Goal: Task Accomplishment & Management: Complete application form

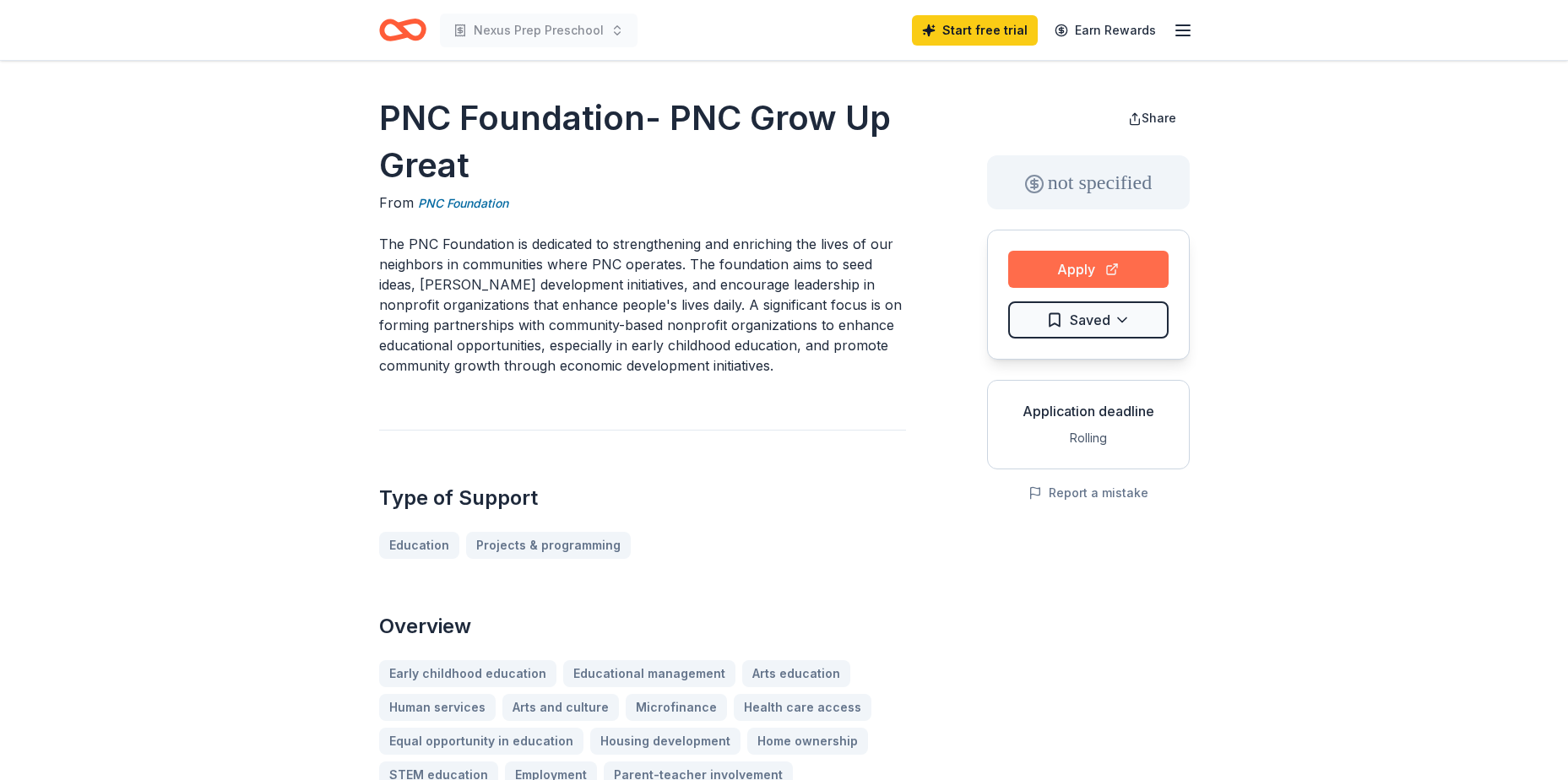
click at [1072, 260] on button "Apply" at bounding box center [1088, 270] width 160 height 37
click at [1056, 317] on html "Nexus Prep Preschool Start free trial Earn Rewards PNC Foundation- PNC Grow Up …" at bounding box center [784, 390] width 1568 height 780
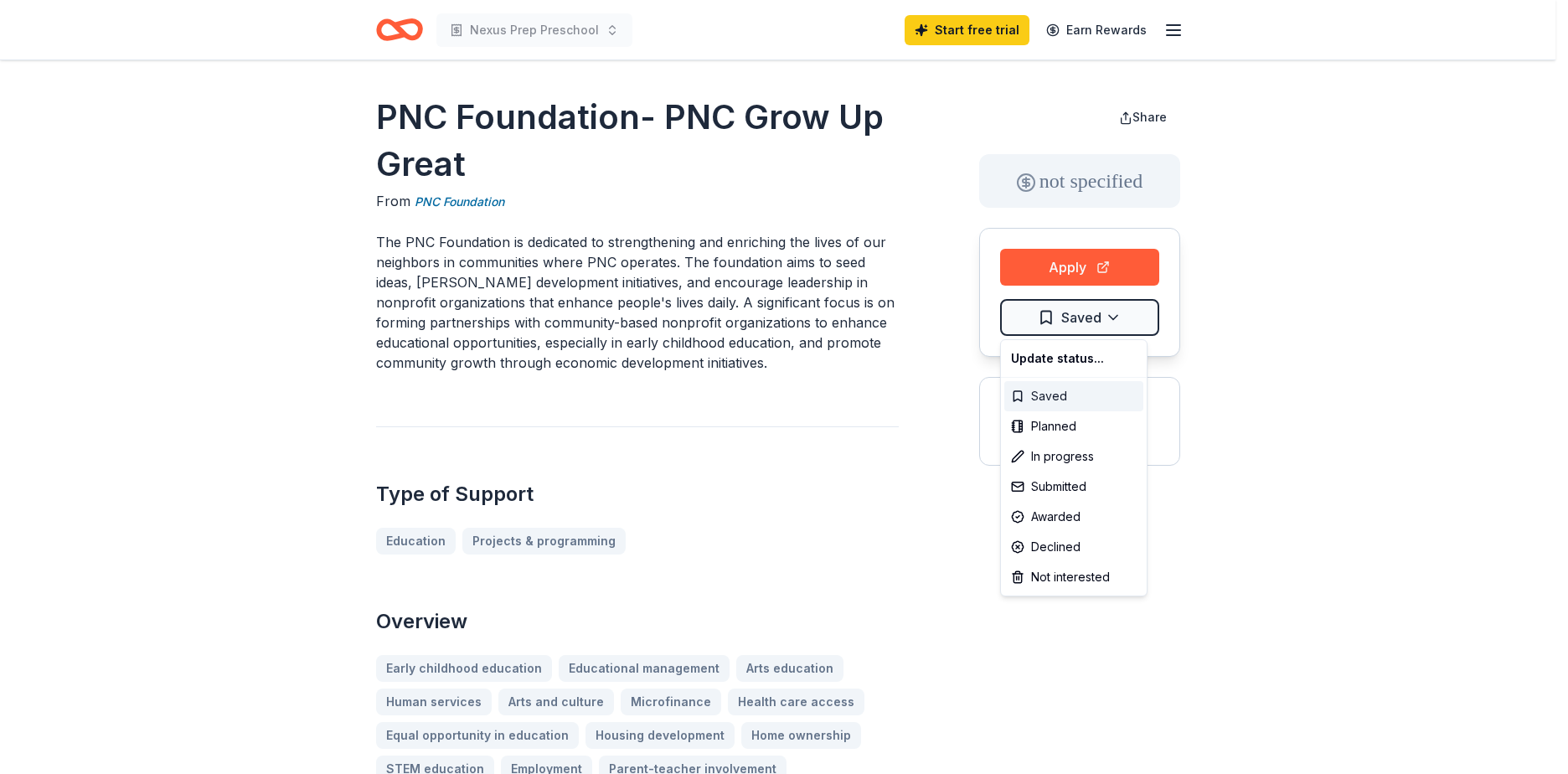
click at [1048, 395] on div "Saved" at bounding box center [1073, 396] width 139 height 30
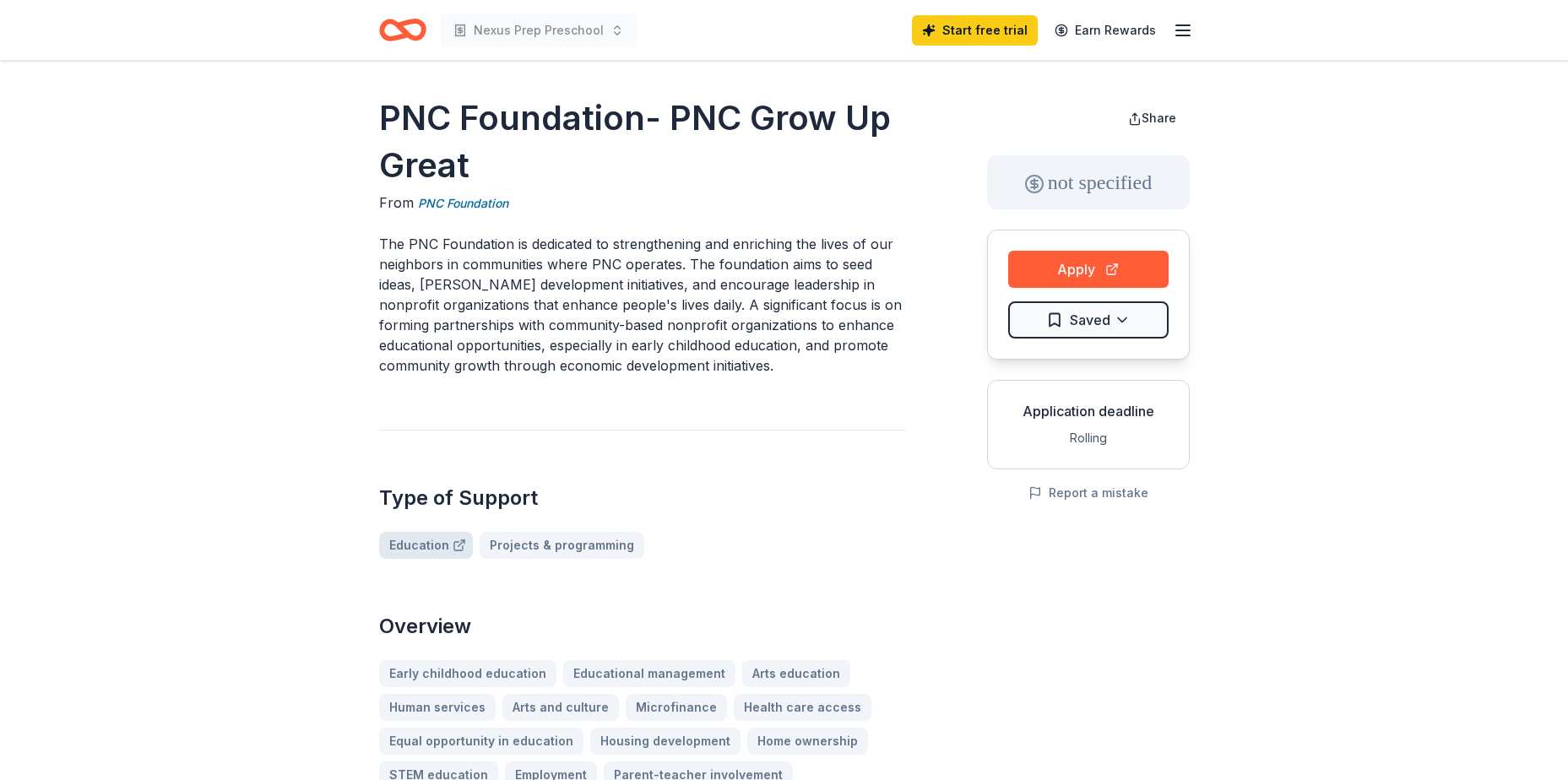
click at [449, 544] on div at bounding box center [458, 545] width 17 height 14
click at [1114, 317] on html "Nexus Prep Preschool Start free trial Earn Rewards PNC Foundation- PNC Grow Up …" at bounding box center [784, 390] width 1568 height 780
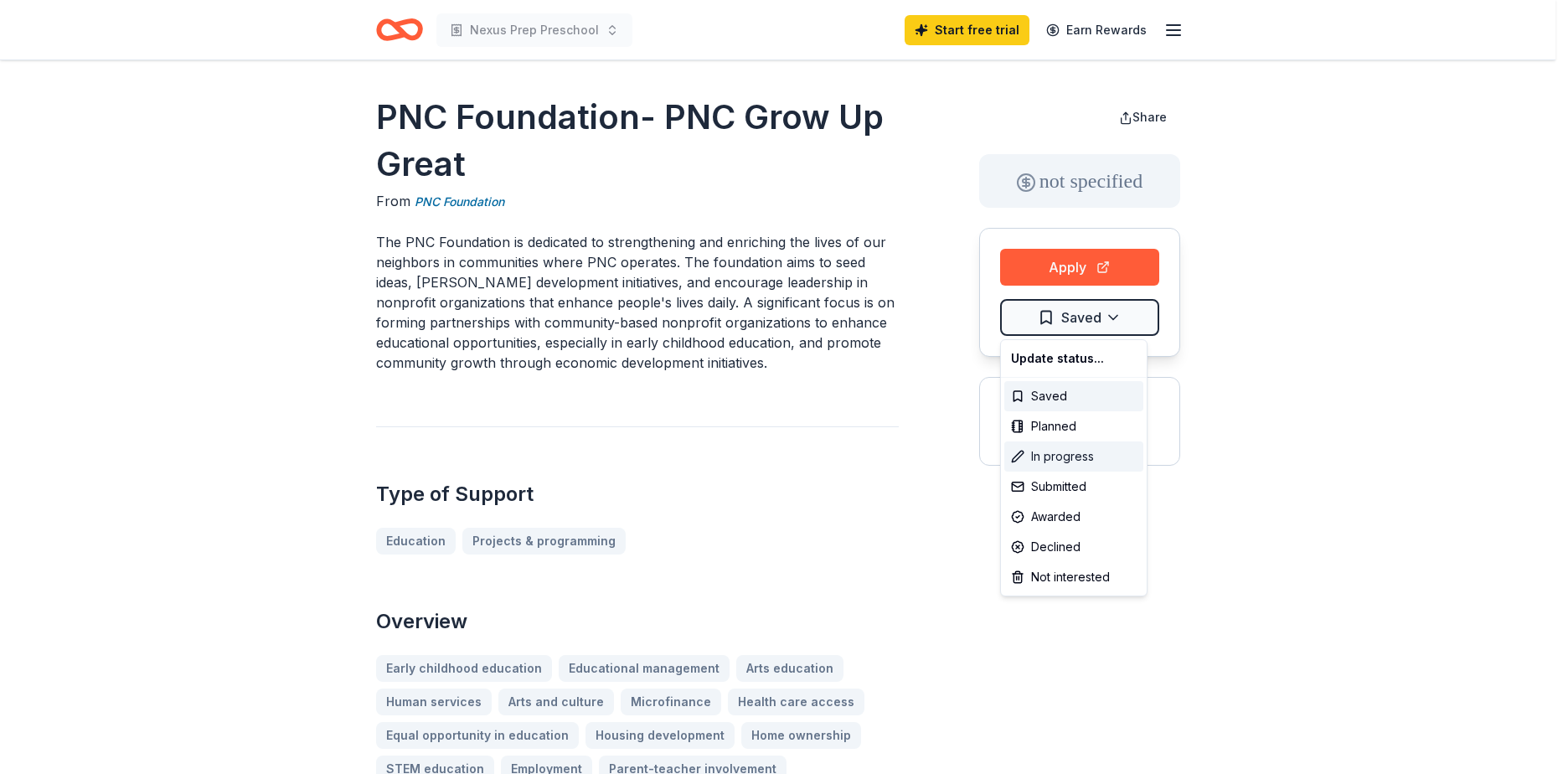
click at [1083, 448] on div "In progress" at bounding box center [1073, 456] width 139 height 30
click at [1083, 449] on div "In progress" at bounding box center [1073, 456] width 139 height 30
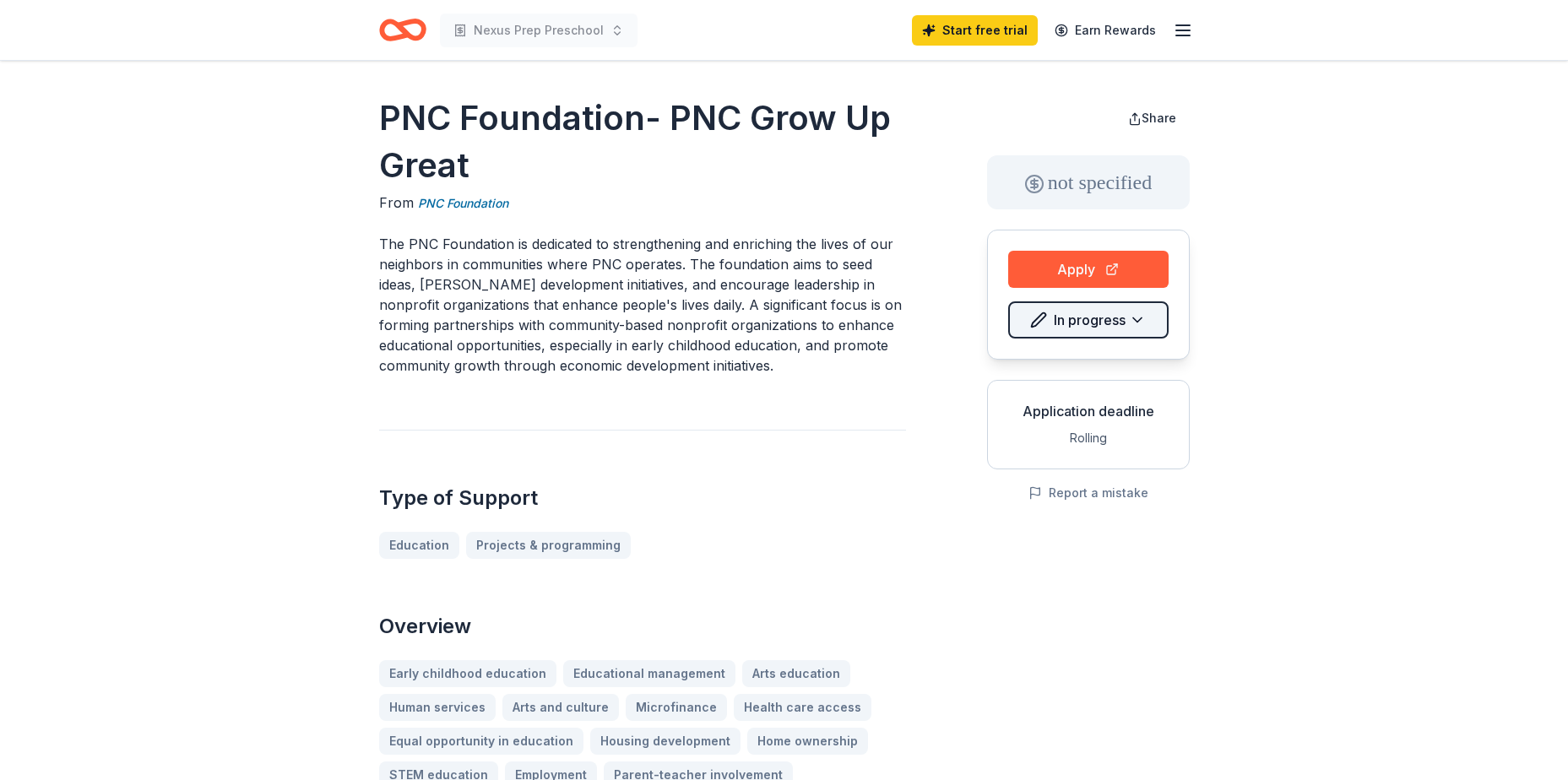
click at [1140, 321] on html "Nexus Prep Preschool Start free trial Earn Rewards PNC Foundation- PNC Grow Up …" at bounding box center [784, 390] width 1568 height 780
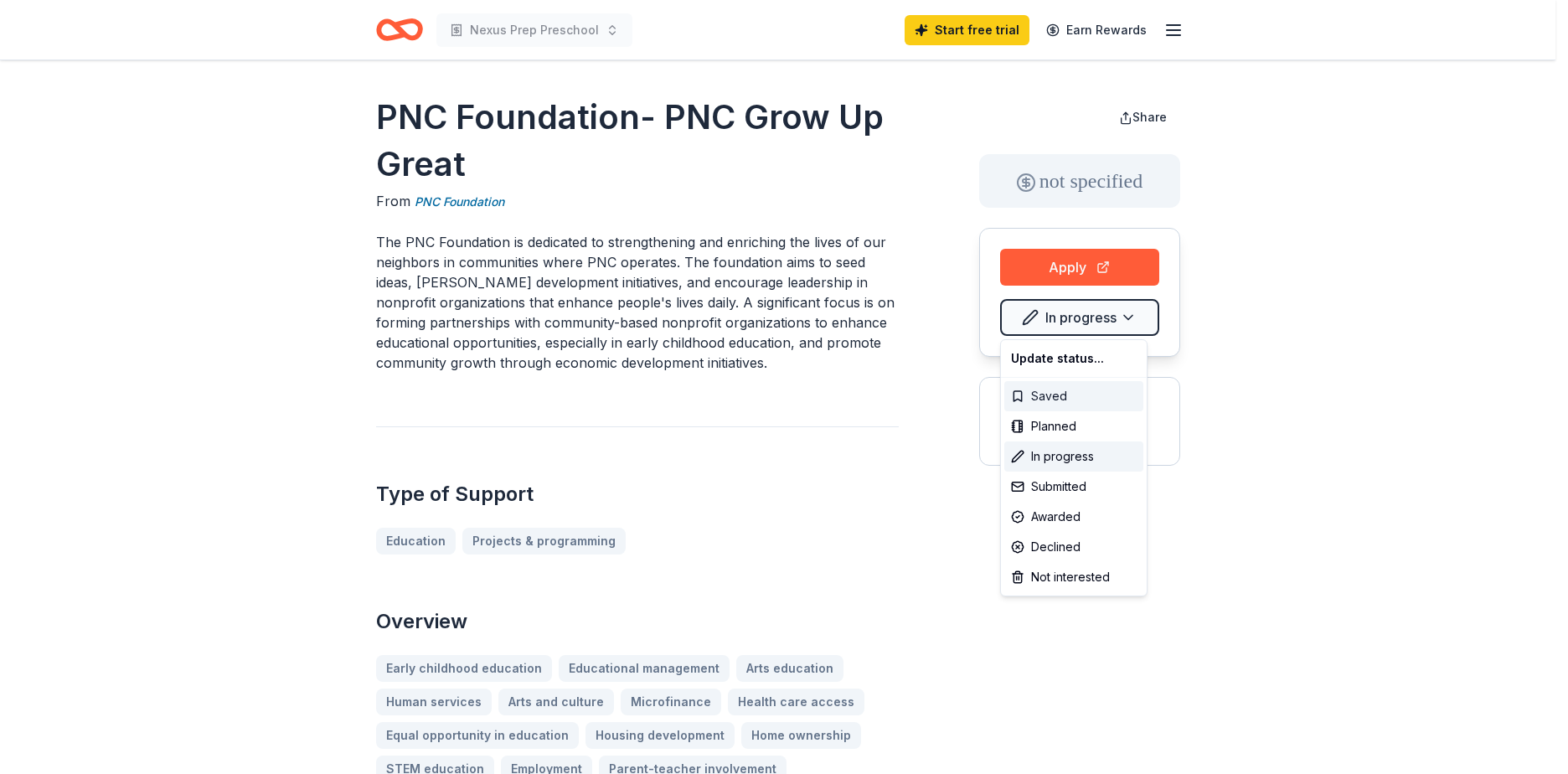
click at [1067, 395] on div "Saved" at bounding box center [1073, 396] width 139 height 30
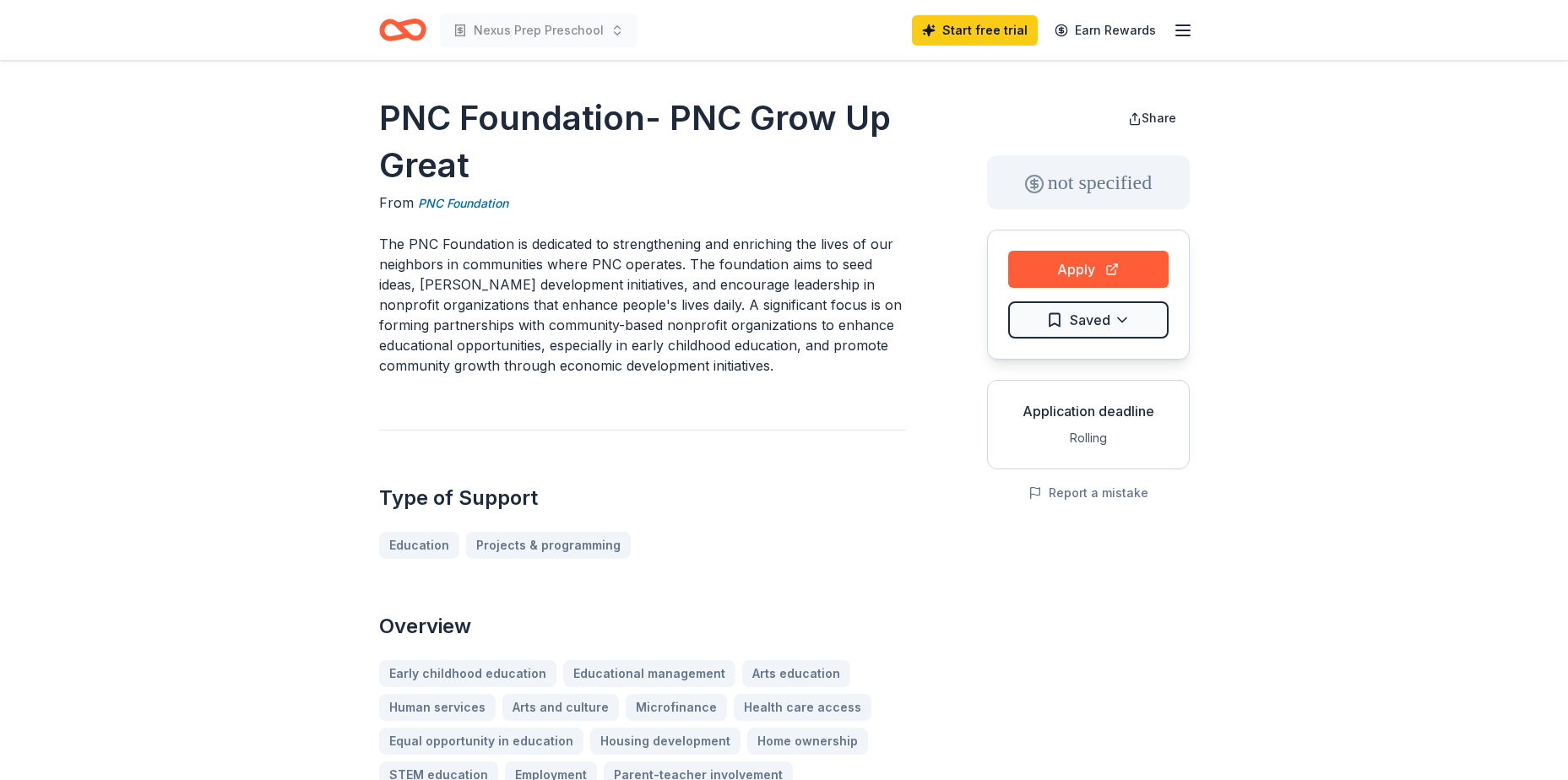
click at [1075, 398] on div "Application deadline Rolling" at bounding box center [1088, 424] width 203 height 89
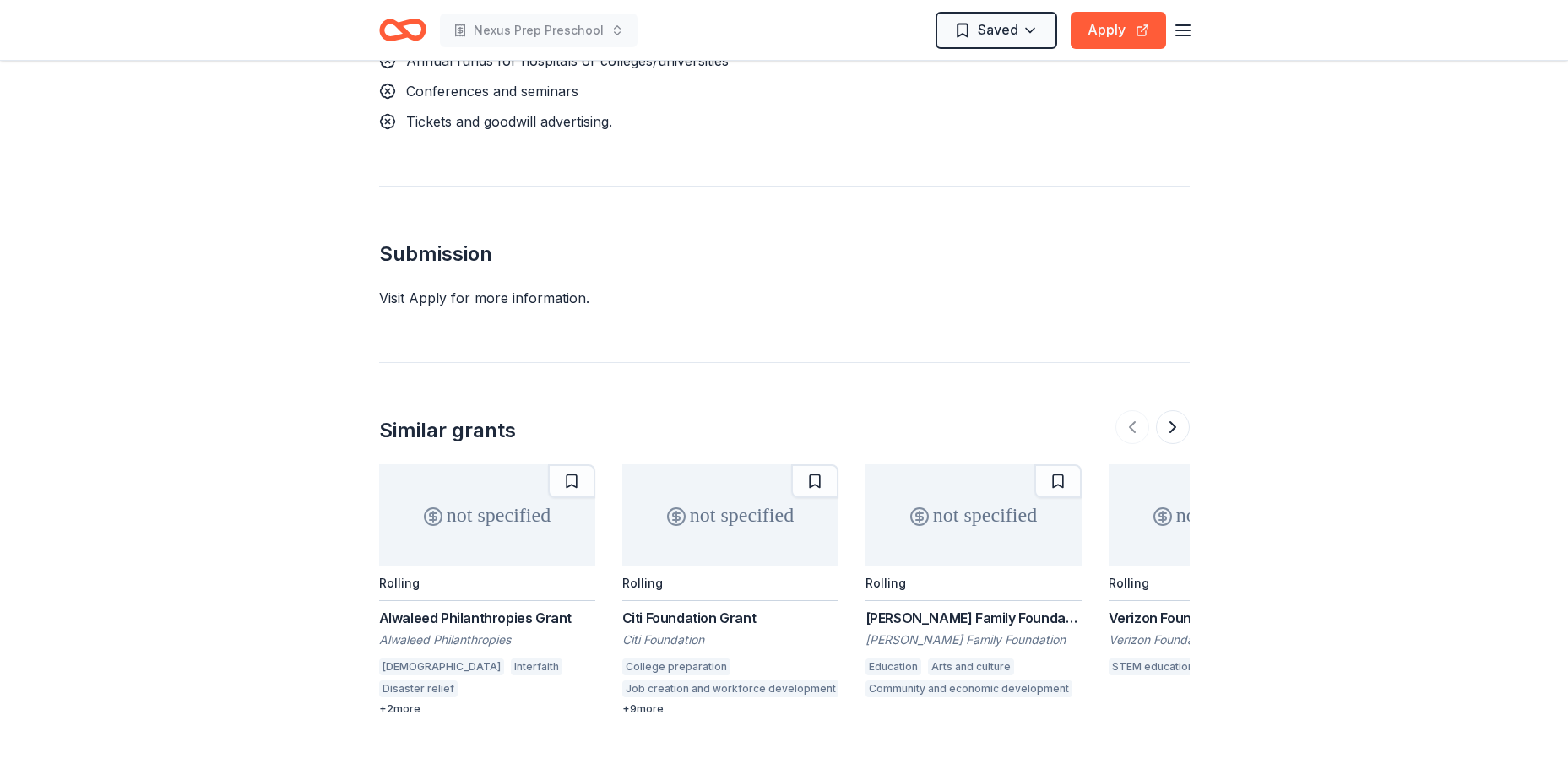
scroll to position [2596, 0]
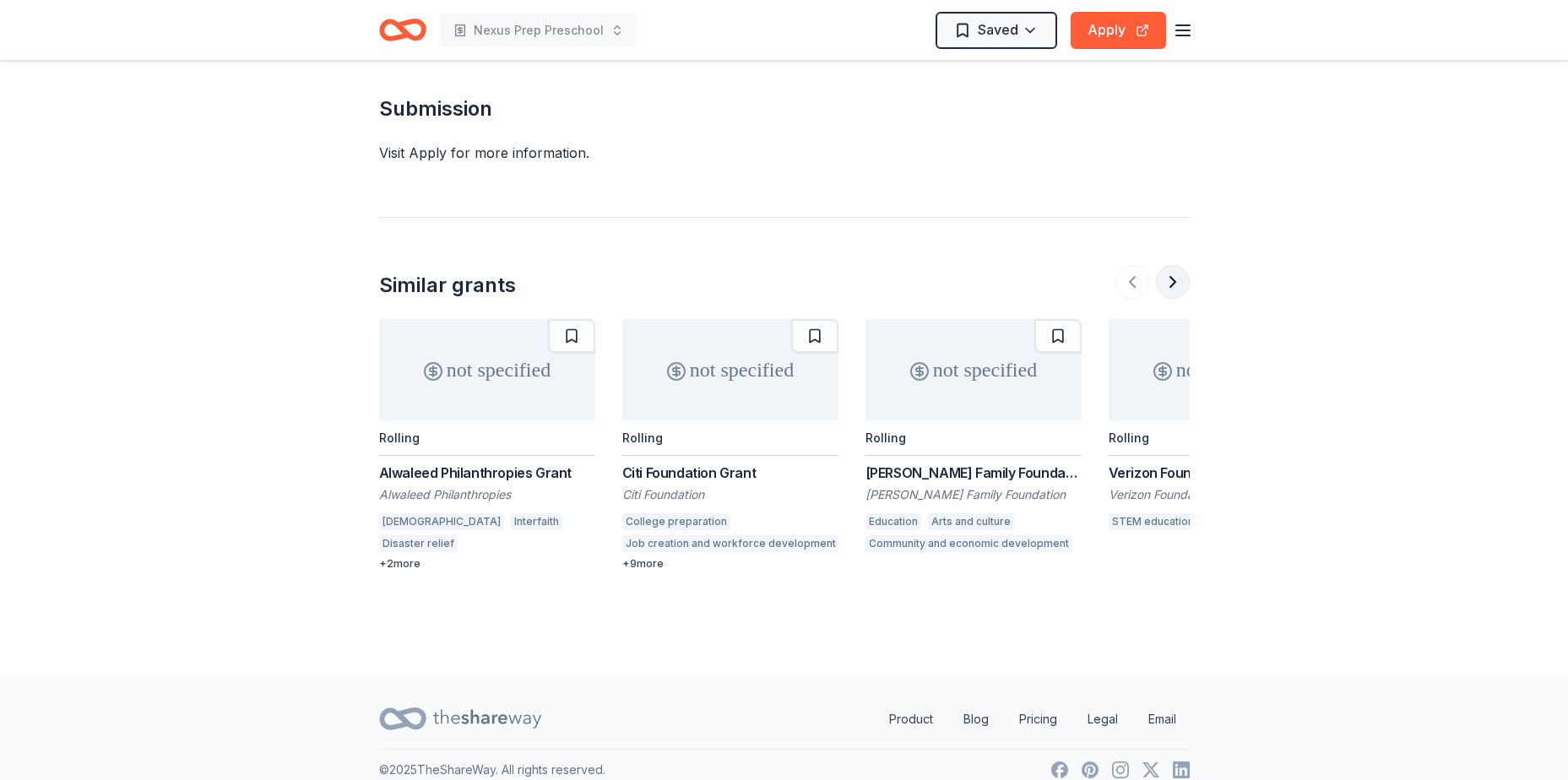
click at [1166, 266] on button at bounding box center [1173, 282] width 33 height 33
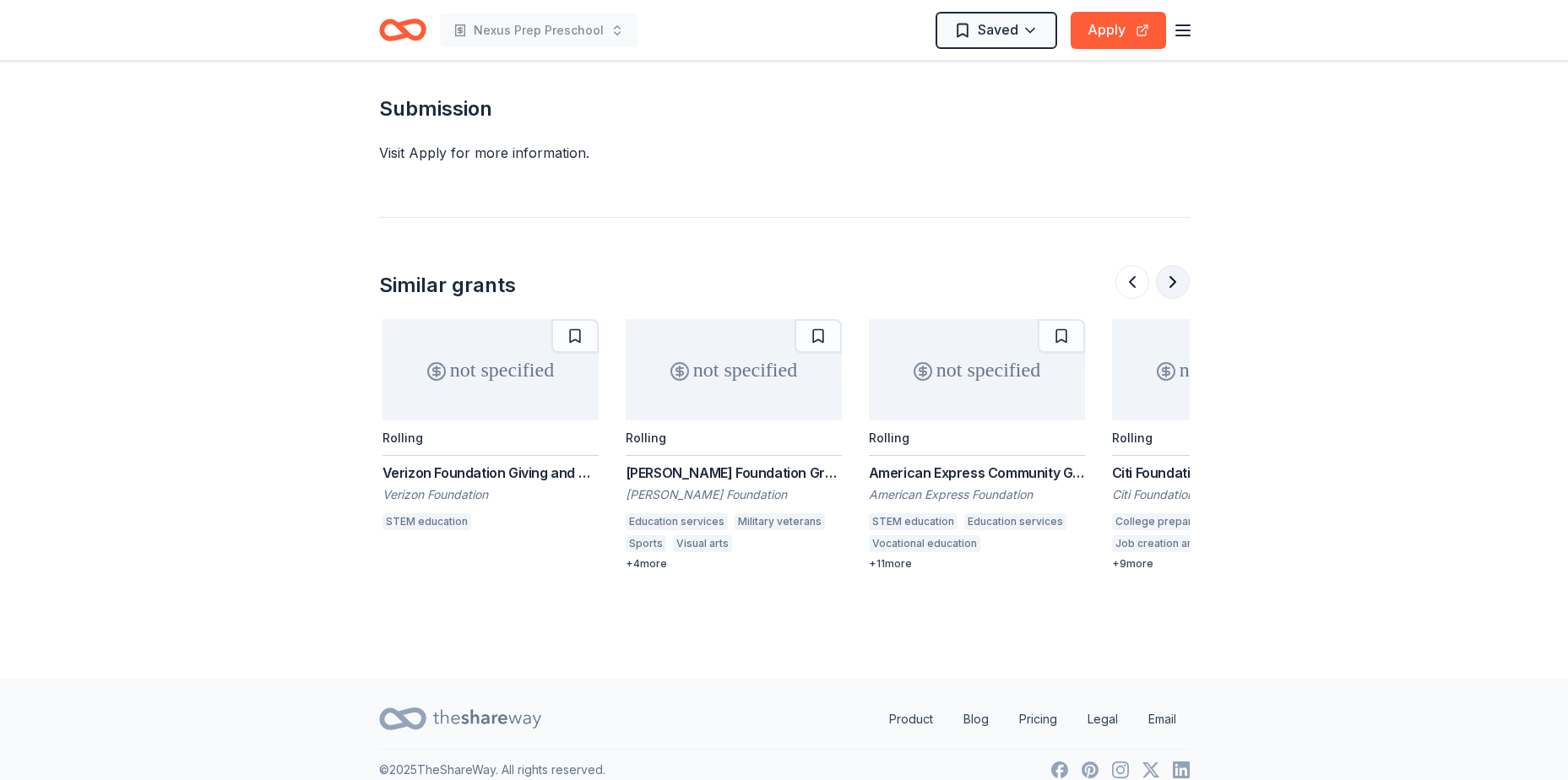
scroll to position [0, 729]
click at [1166, 266] on button at bounding box center [1173, 282] width 33 height 33
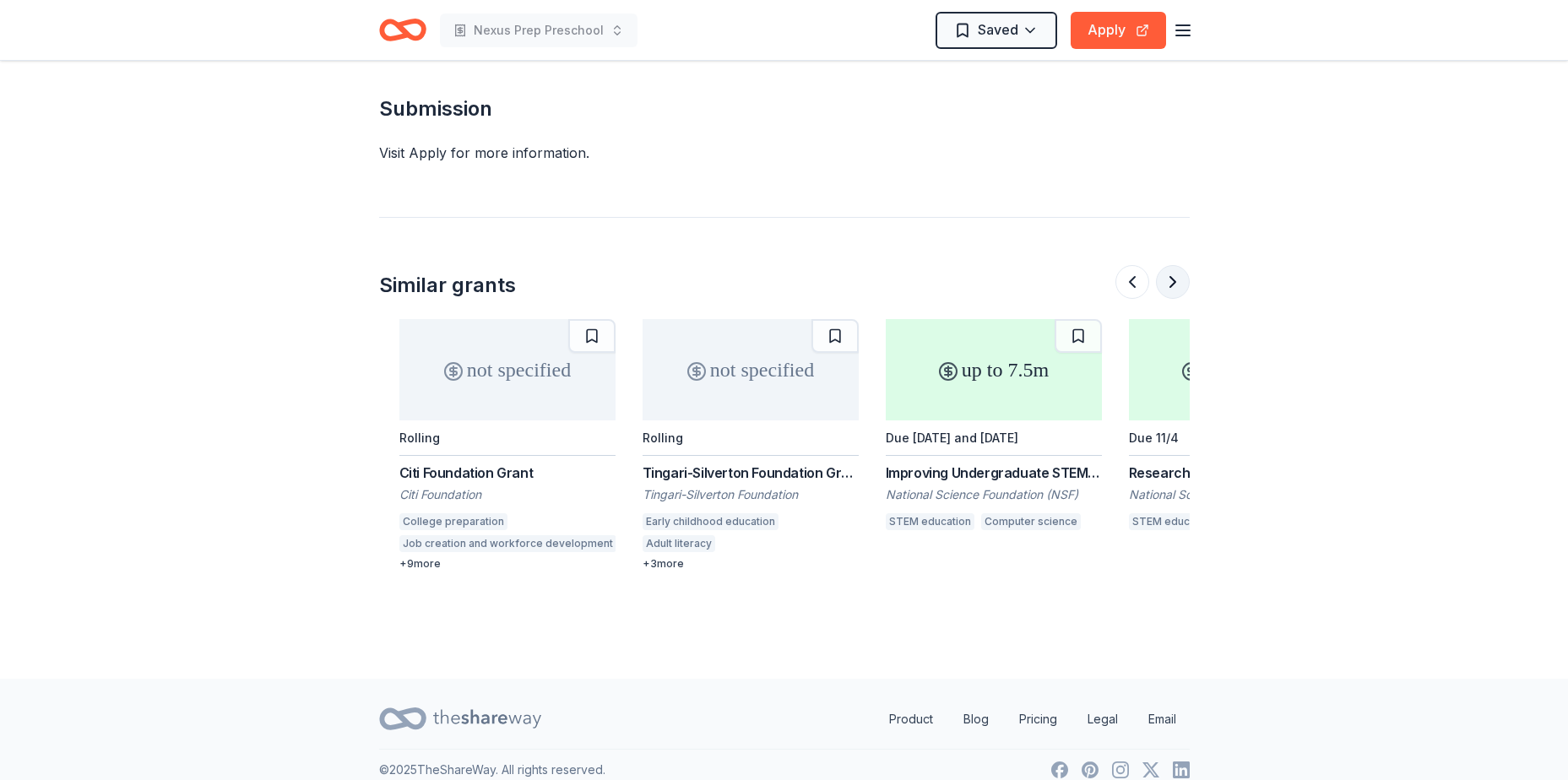
scroll to position [0, 1459]
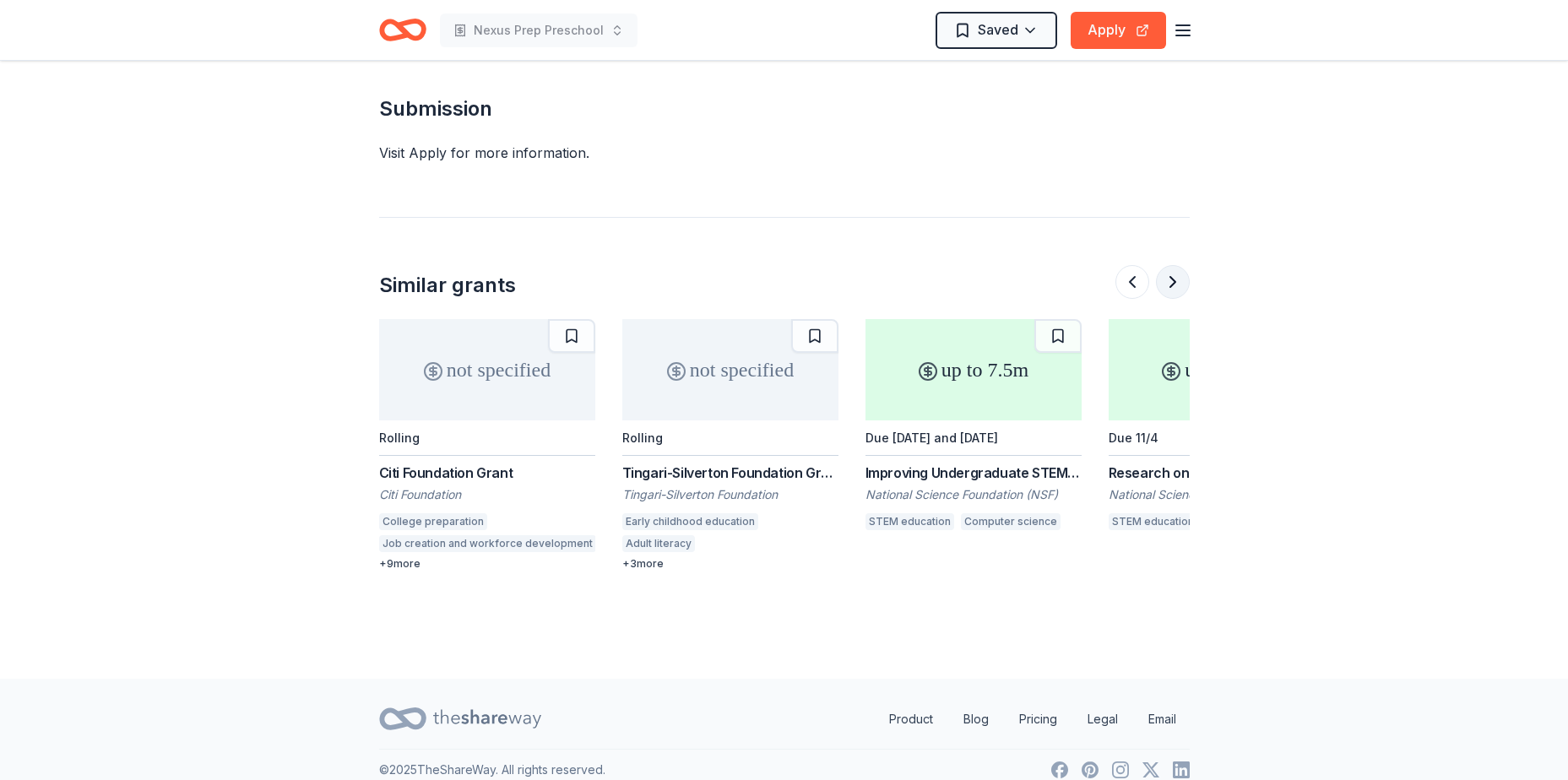
click at [1166, 266] on button at bounding box center [1173, 282] width 33 height 33
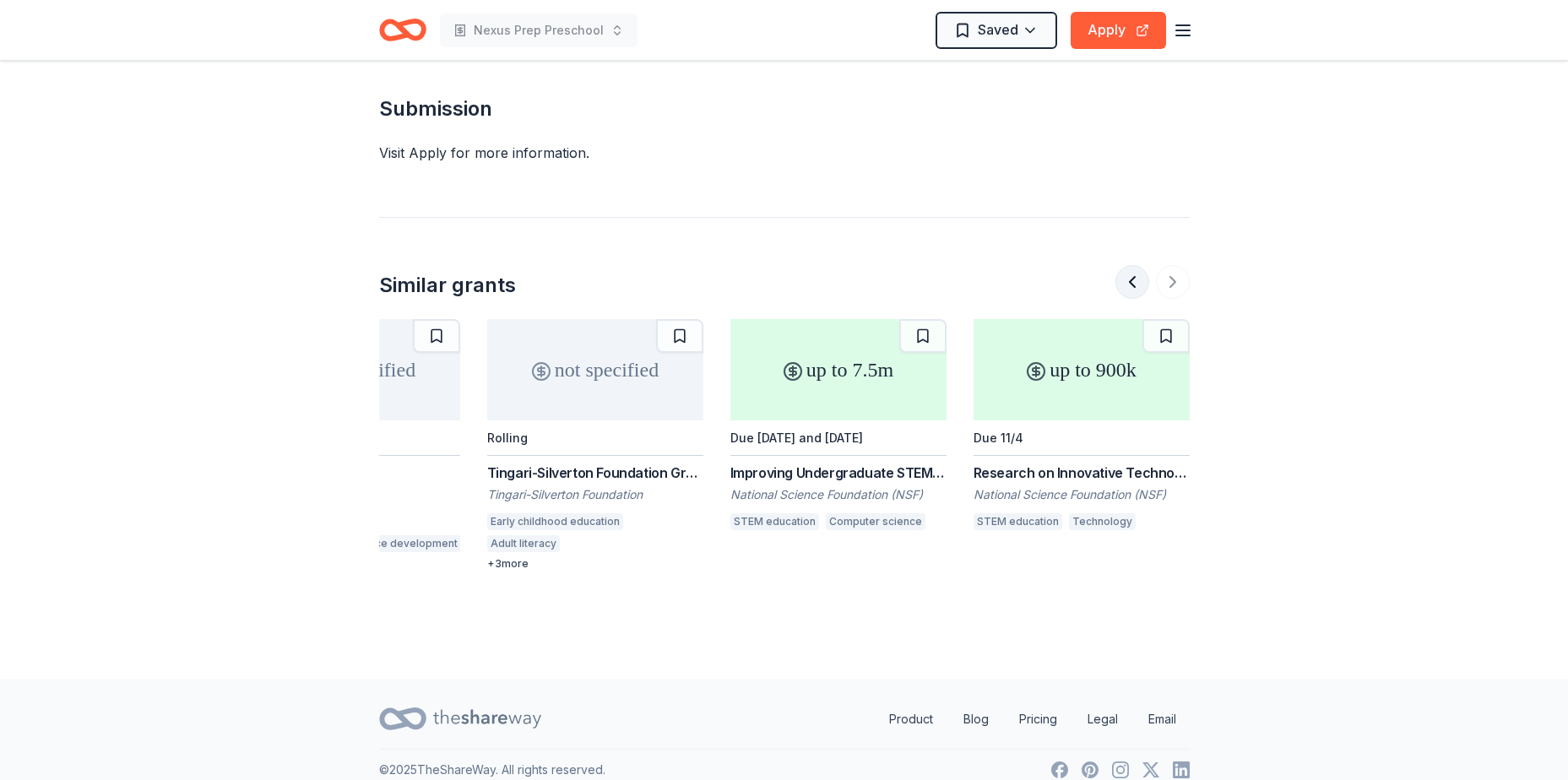
click at [1129, 265] on button at bounding box center [1132, 282] width 33 height 33
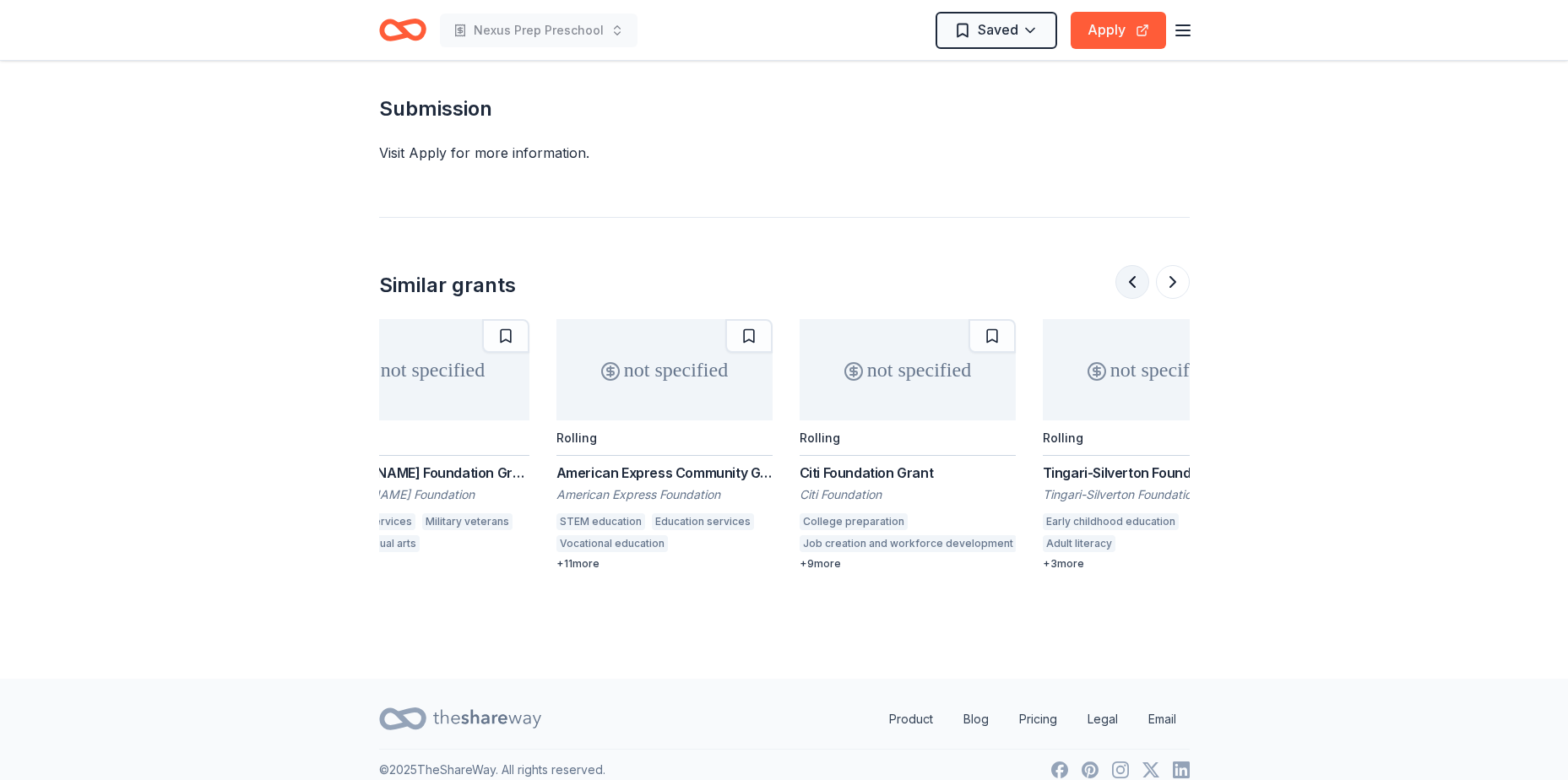
scroll to position [0, 973]
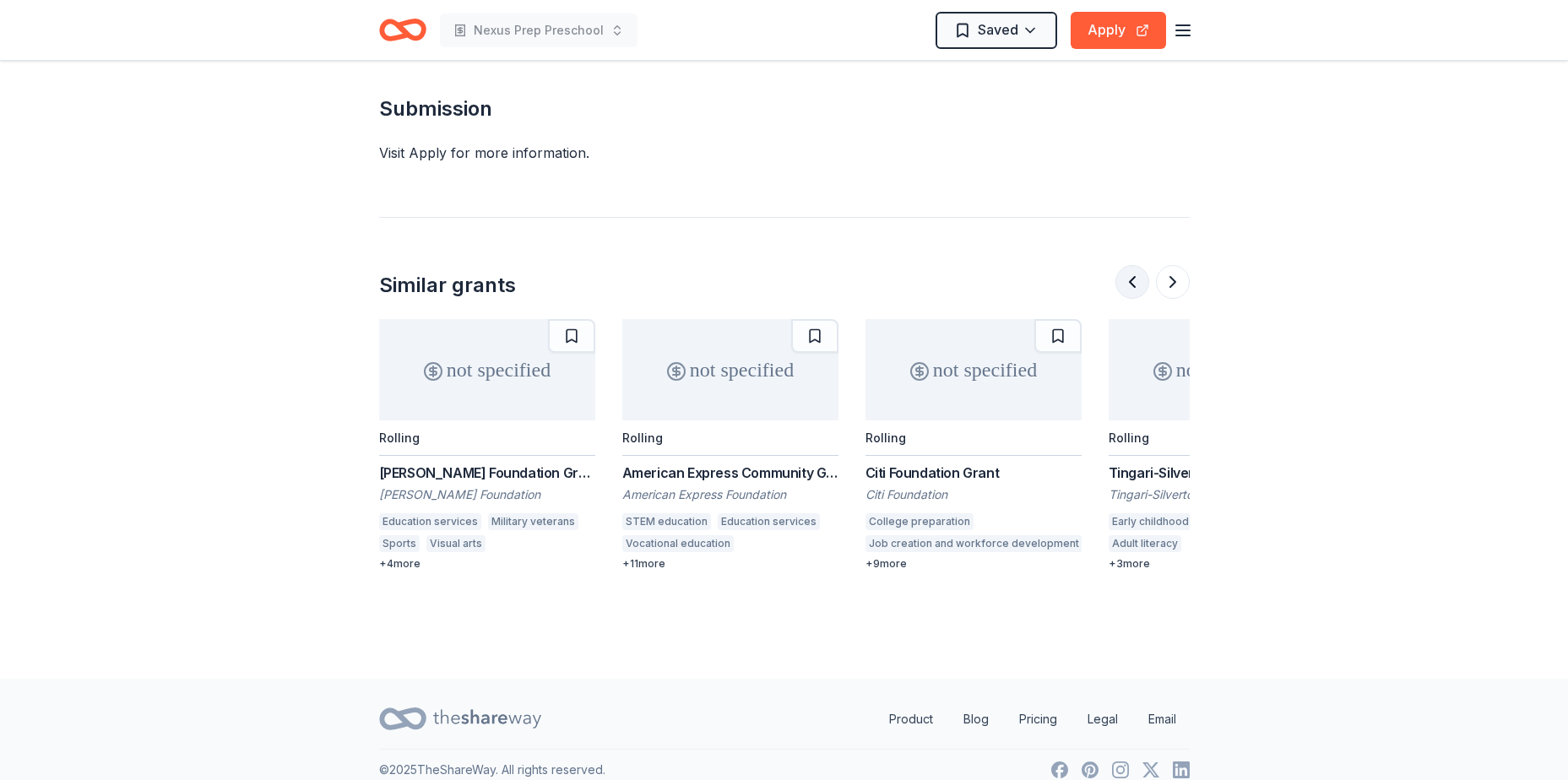
click at [1128, 265] on button at bounding box center [1132, 282] width 33 height 33
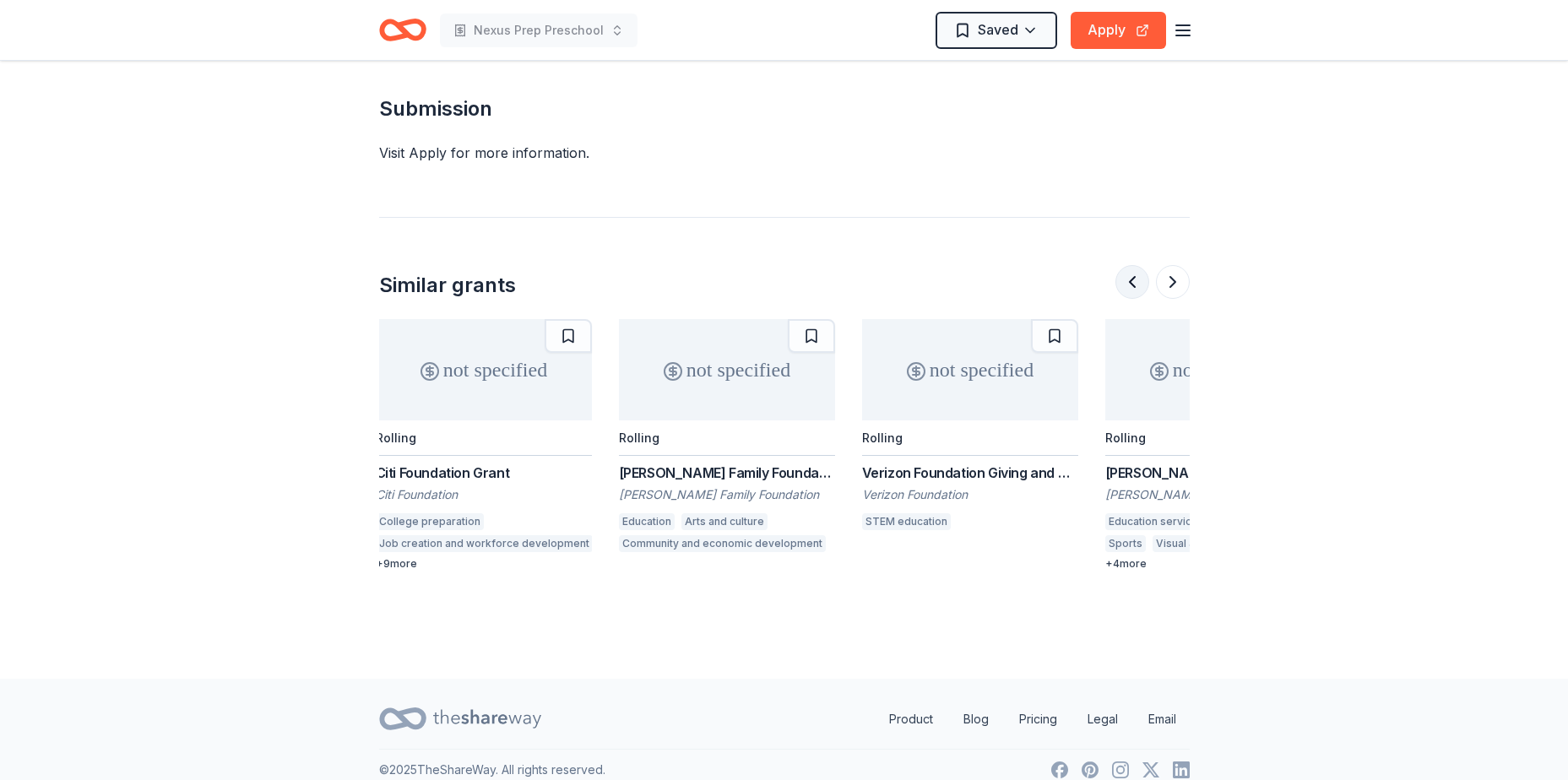
scroll to position [0, 243]
click at [1128, 265] on button at bounding box center [1132, 282] width 33 height 33
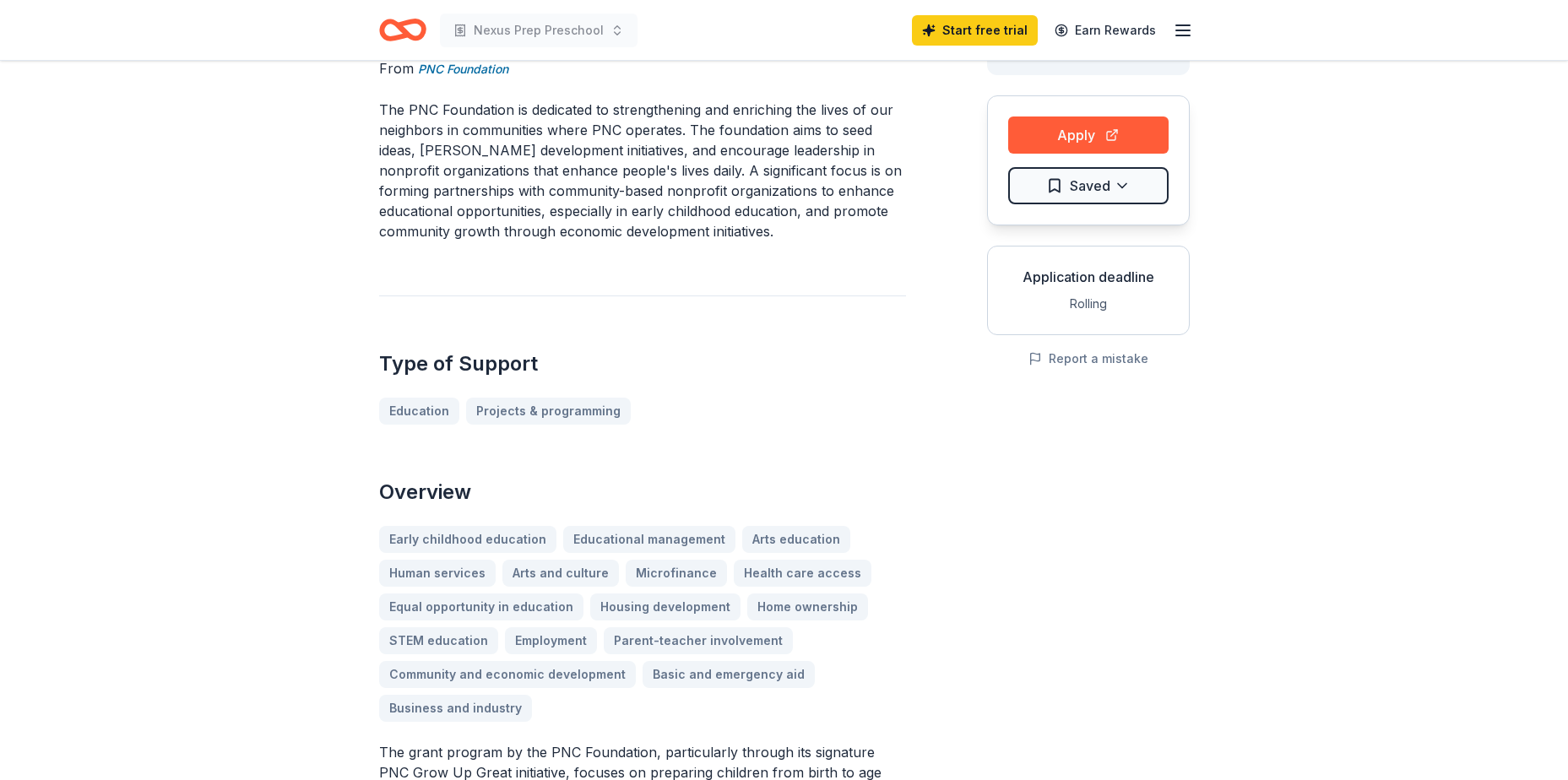
scroll to position [0, 0]
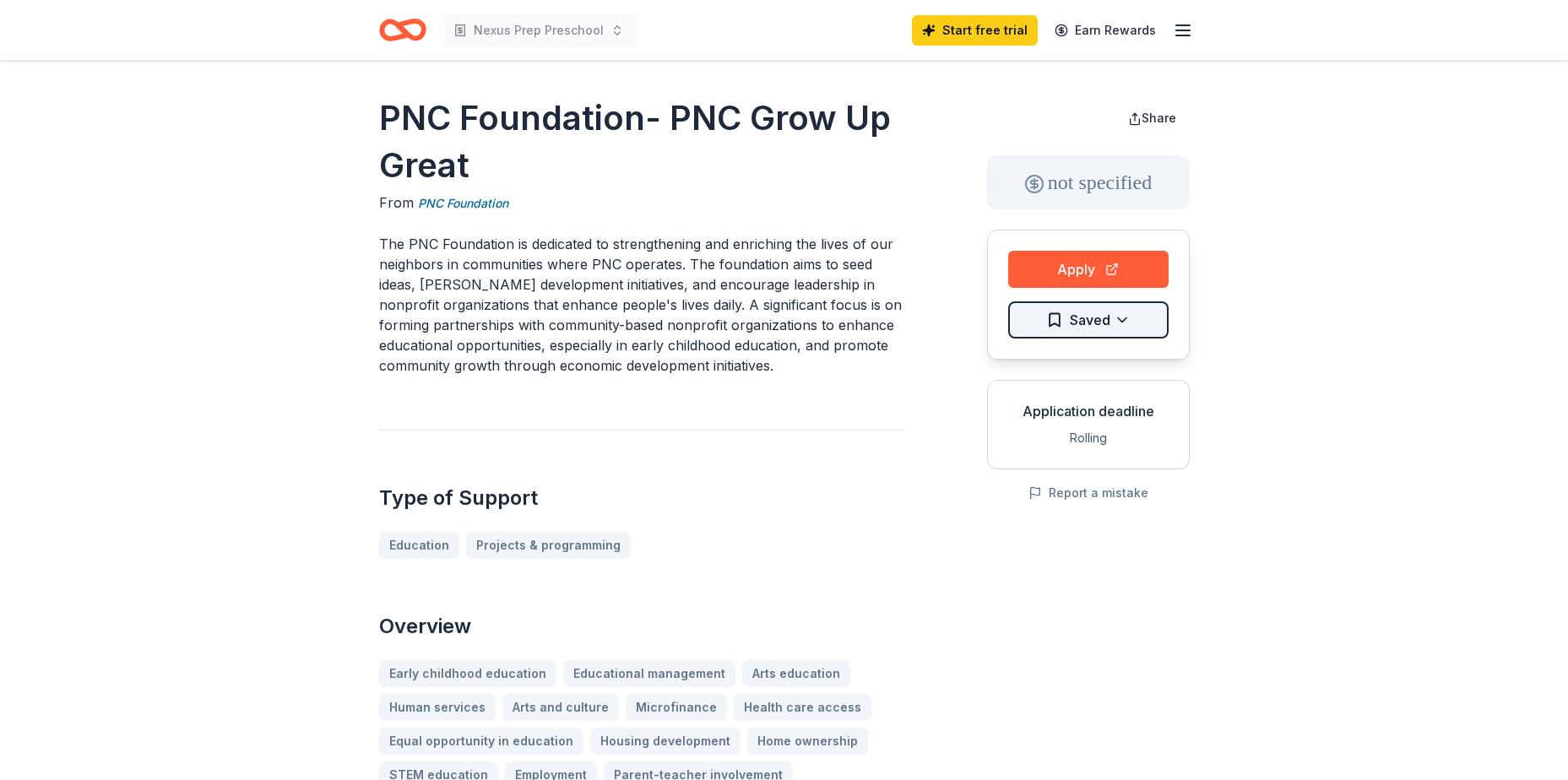
click at [1096, 317] on html "Nexus Prep Preschool Start free trial Earn Rewards PNC Foundation- PNC Grow Up …" at bounding box center [784, 390] width 1568 height 780
click at [1115, 263] on button "Apply" at bounding box center [1088, 270] width 160 height 37
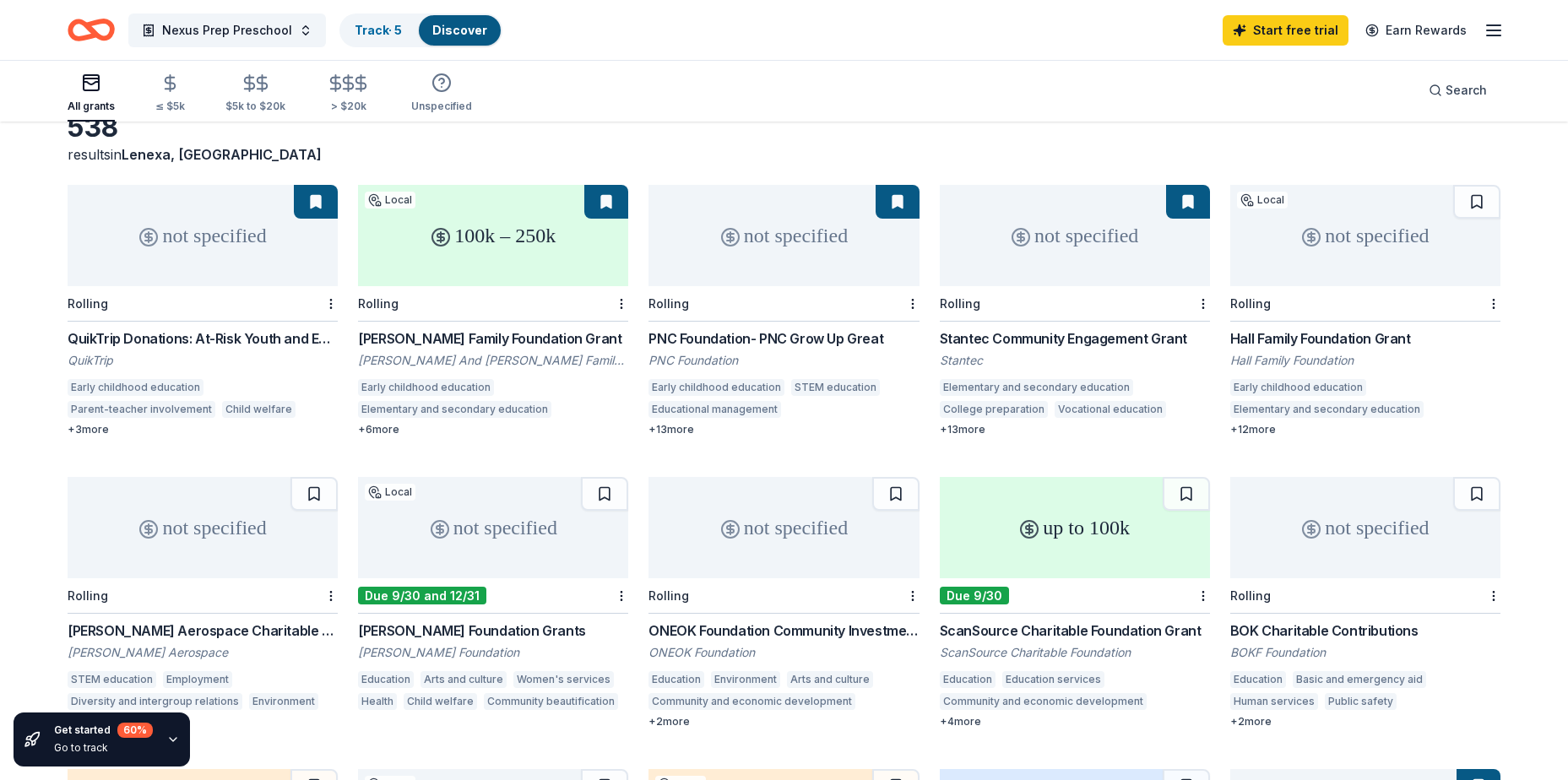
scroll to position [85, 0]
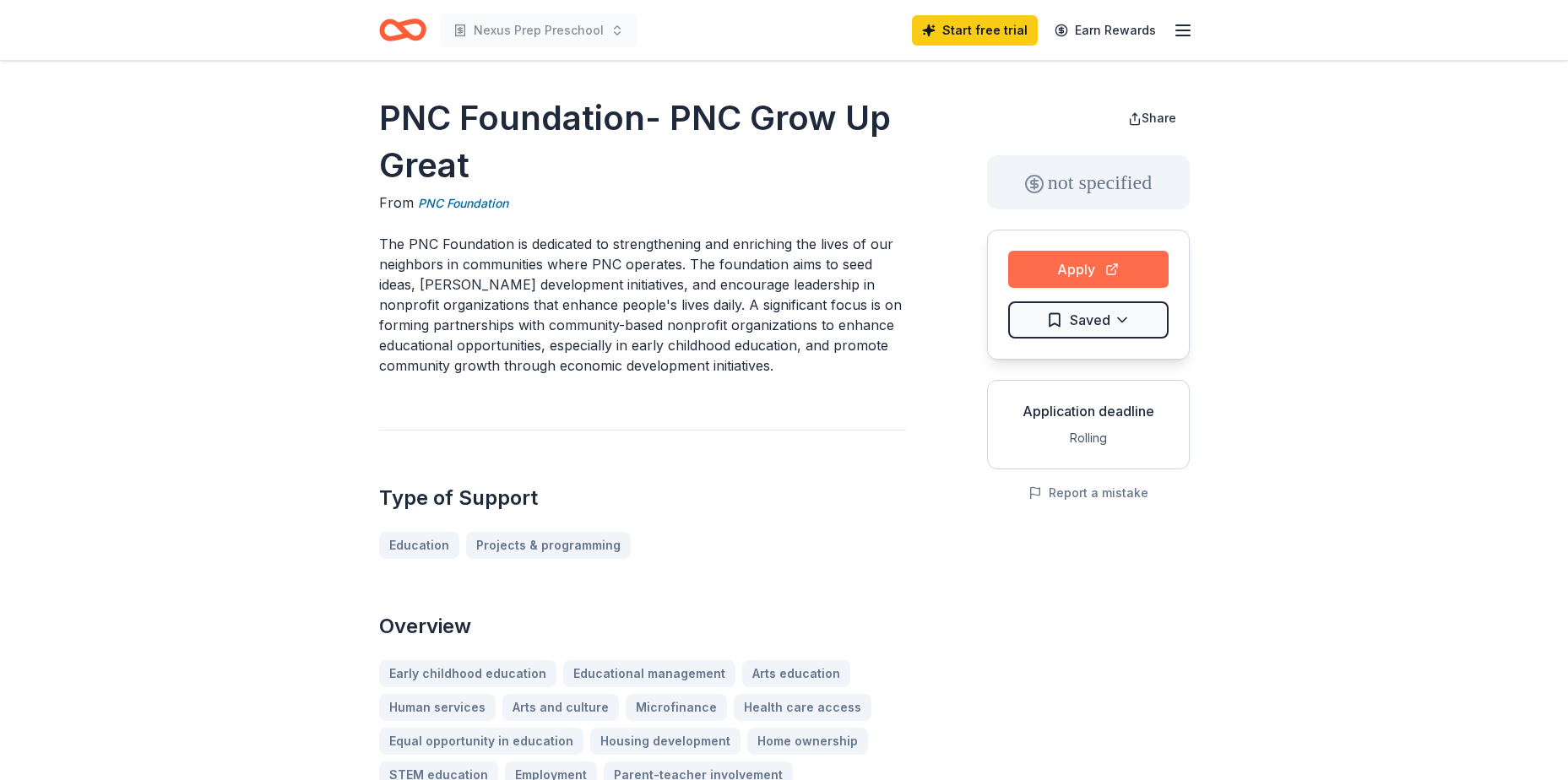
click at [1066, 260] on button "Apply" at bounding box center [1088, 270] width 160 height 37
click at [1111, 259] on button "Apply" at bounding box center [1088, 270] width 160 height 37
click at [1189, 26] on icon "button" at bounding box center [1183, 31] width 20 height 20
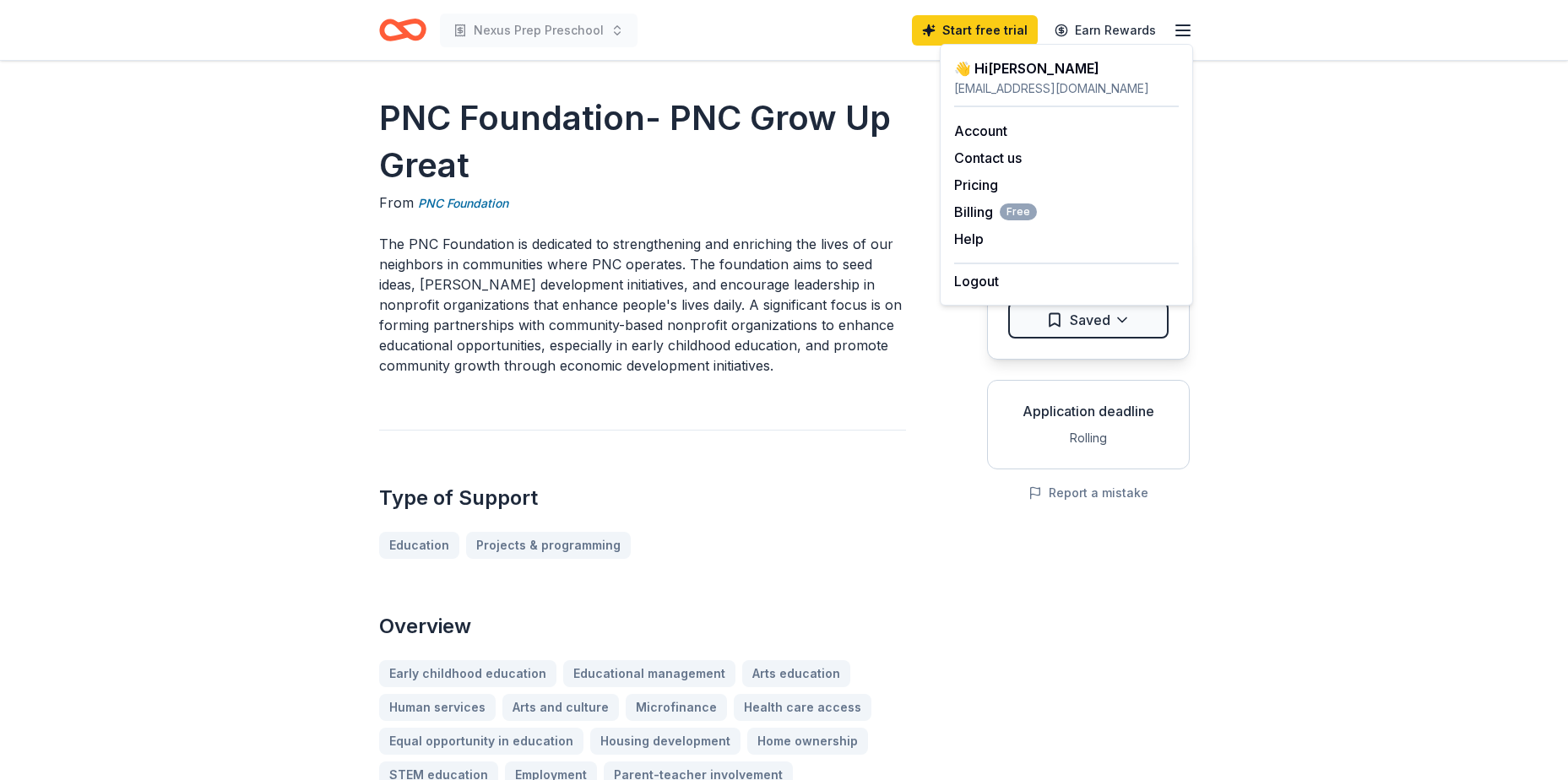
click at [1189, 26] on icon "button" at bounding box center [1183, 31] width 20 height 20
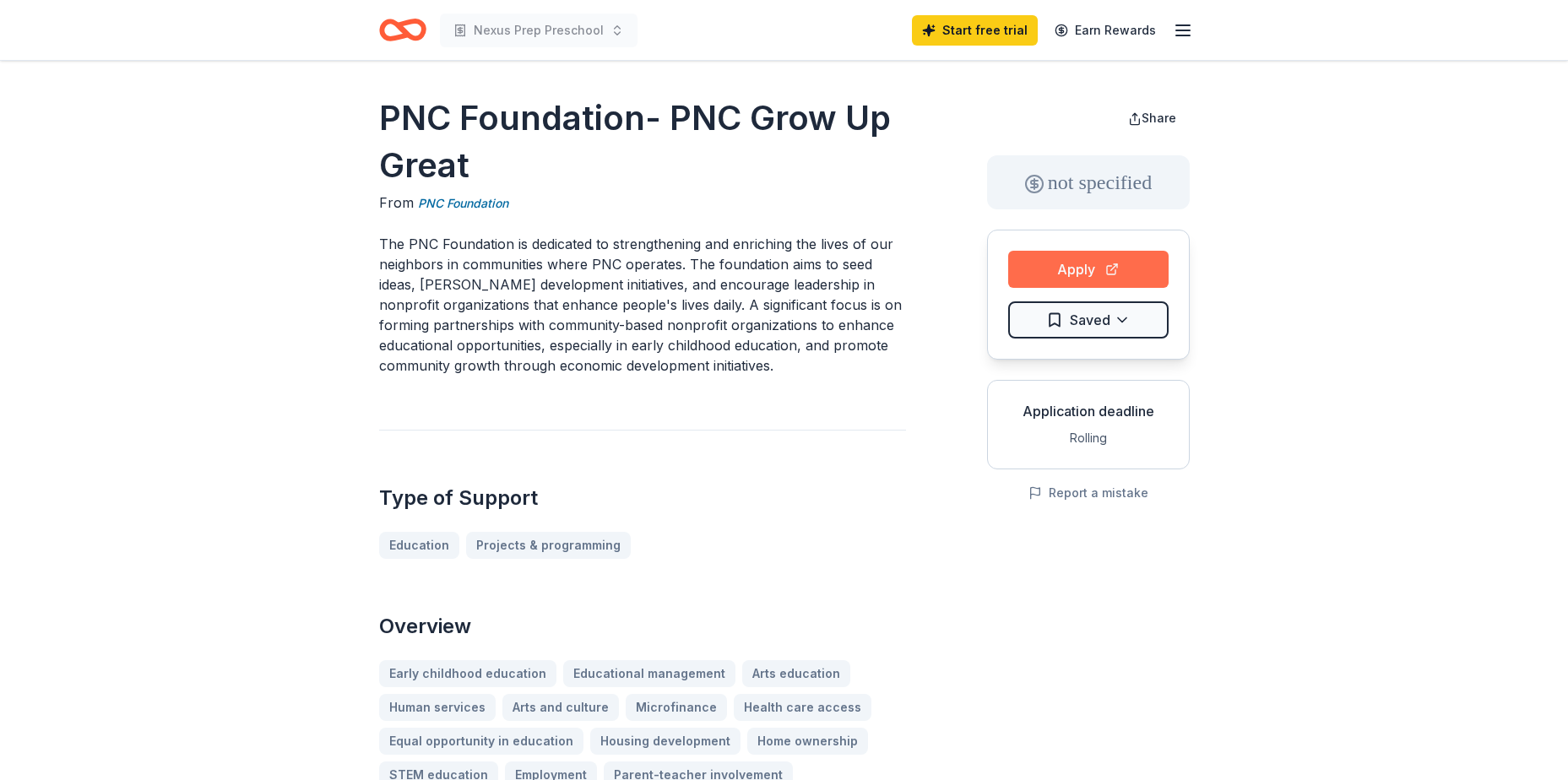
click at [1090, 263] on button "Apply" at bounding box center [1088, 270] width 160 height 37
click at [1075, 268] on button "Apply" at bounding box center [1088, 270] width 160 height 37
